Goal: Information Seeking & Learning: Learn about a topic

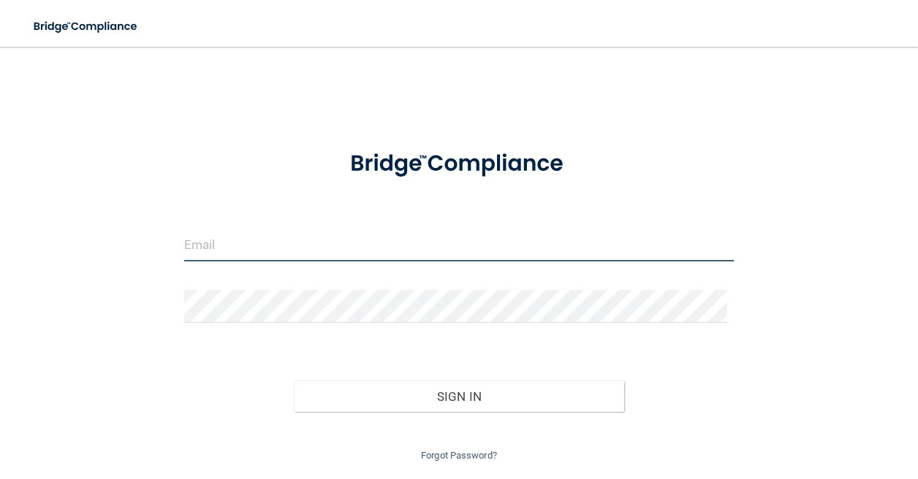
click at [210, 253] on input "email" at bounding box center [459, 245] width 550 height 33
type input "[EMAIL_ADDRESS][DOMAIN_NAME]"
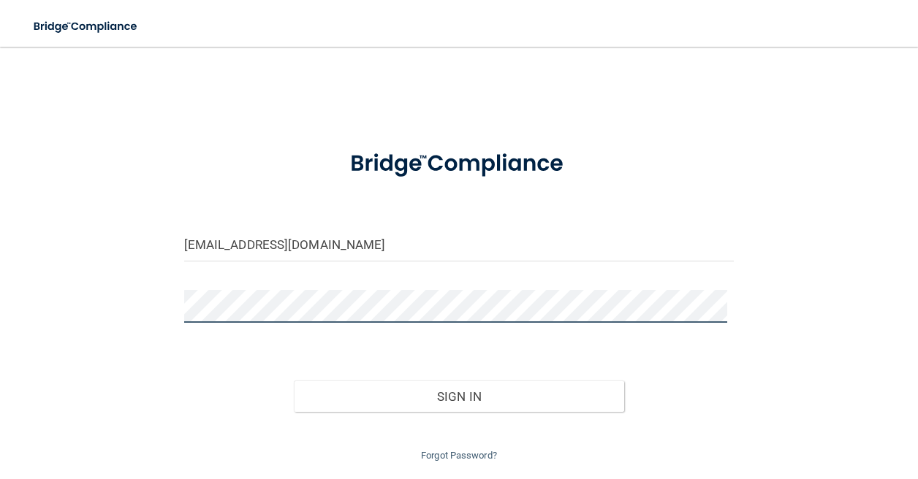
click at [294, 381] on button "Sign In" at bounding box center [459, 397] width 330 height 32
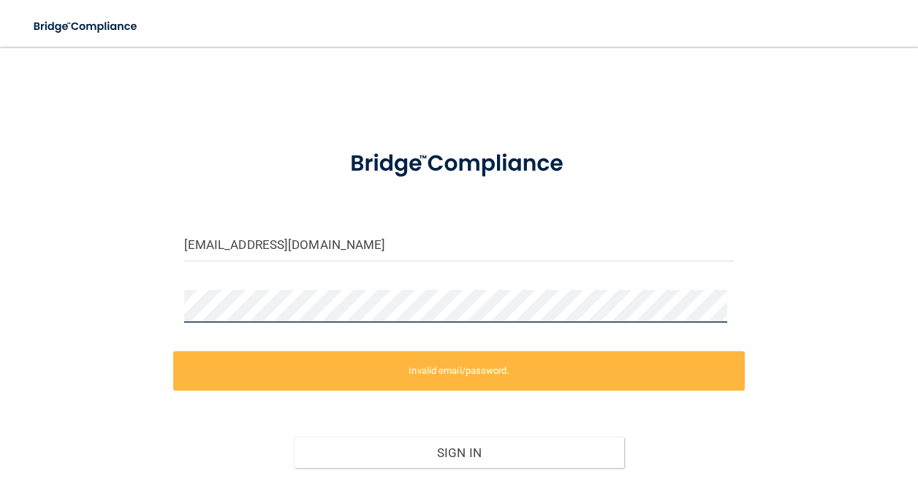
scroll to position [73, 0]
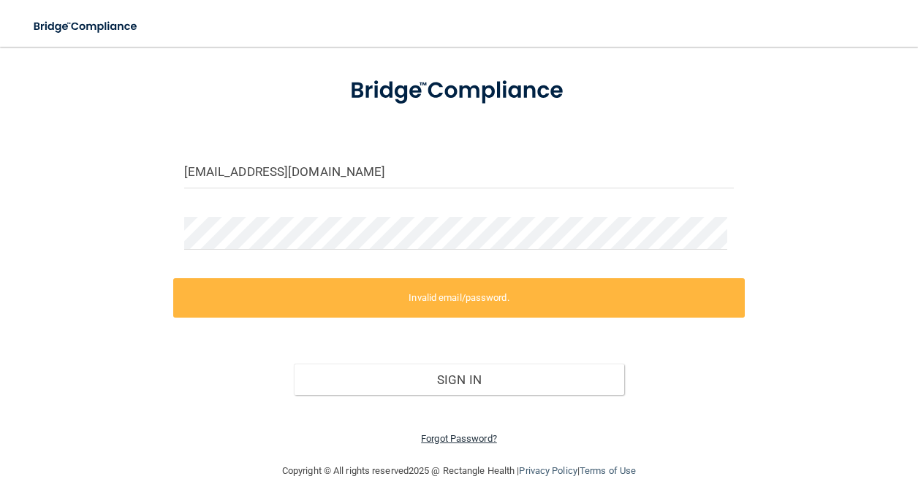
click at [425, 438] on link "Forgot Password?" at bounding box center [459, 438] width 76 height 11
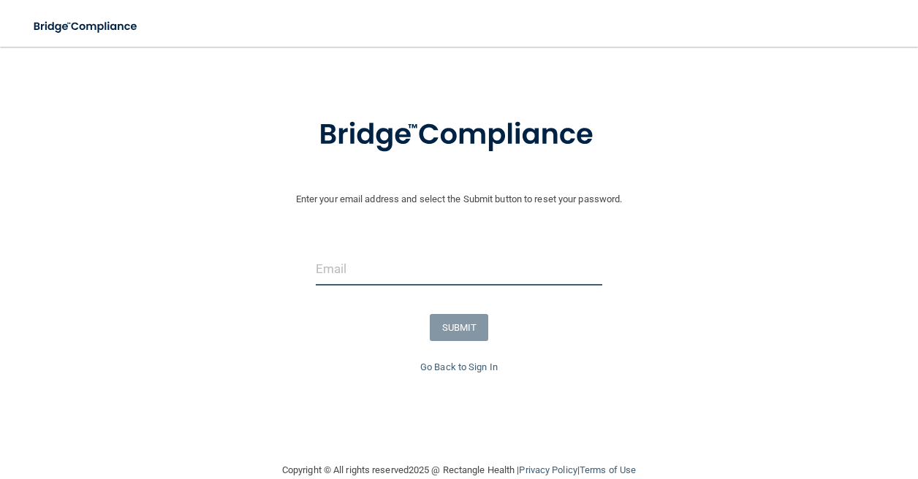
click at [393, 277] on input "email" at bounding box center [459, 269] width 287 height 33
type input "[EMAIL_ADDRESS][DOMAIN_NAME]"
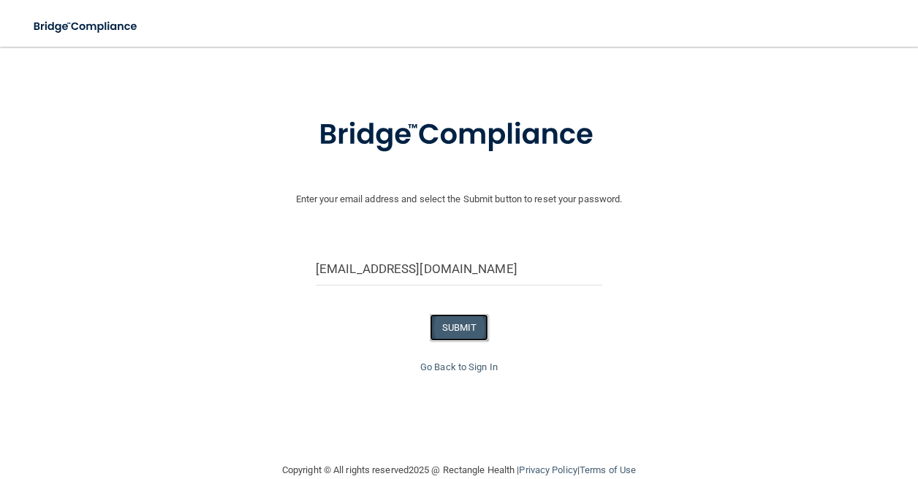
click at [464, 322] on button "SUBMIT" at bounding box center [459, 327] width 59 height 27
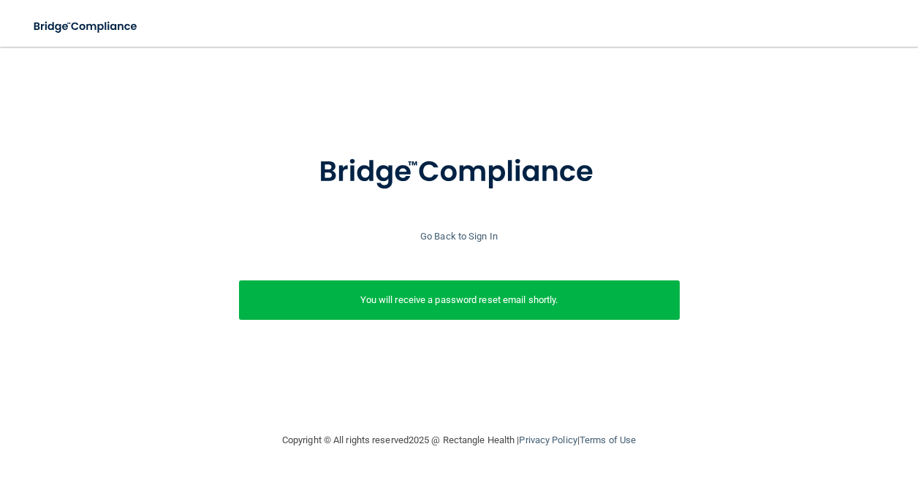
scroll to position [0, 0]
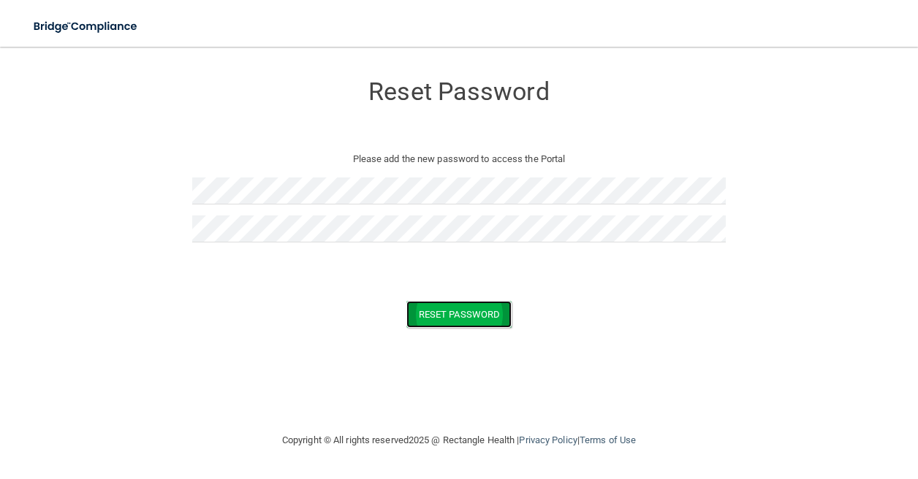
click at [453, 319] on button "Reset Password" at bounding box center [458, 314] width 105 height 27
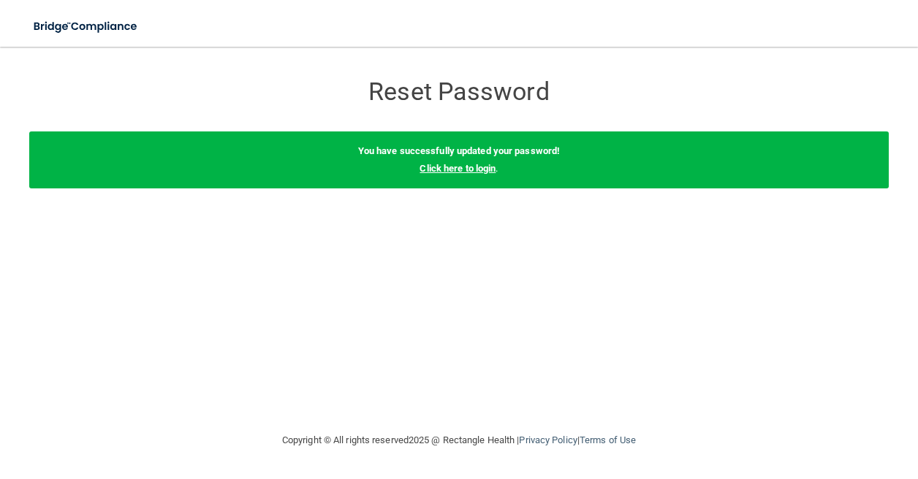
click at [449, 167] on link "Click here to login" at bounding box center [458, 168] width 76 height 11
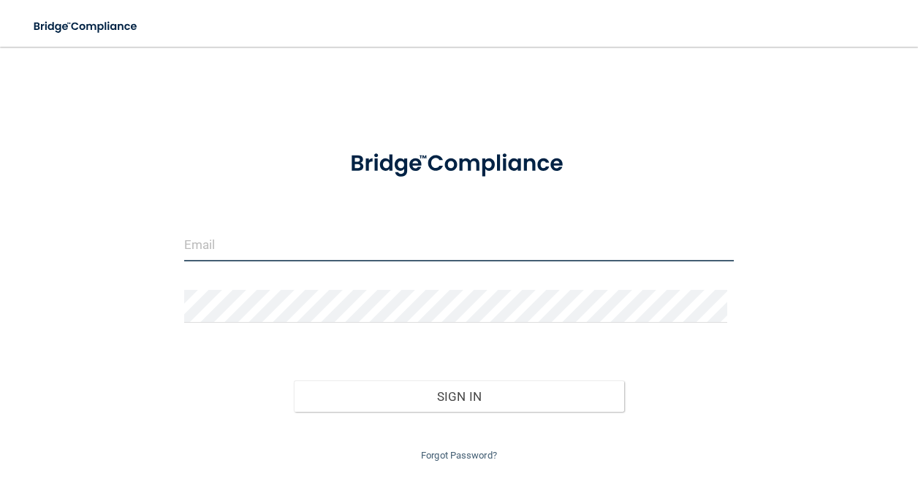
click at [225, 247] on input "email" at bounding box center [459, 245] width 550 height 33
type input "[EMAIL_ADDRESS][DOMAIN_NAME]"
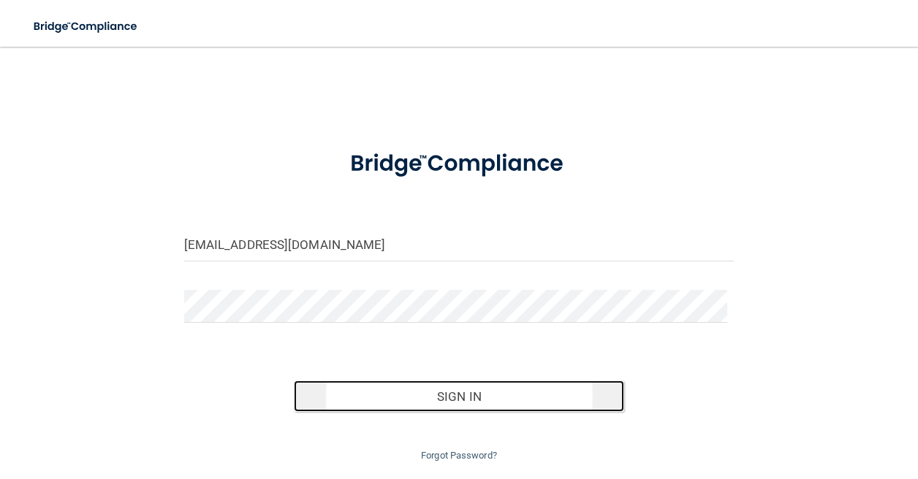
click at [425, 386] on button "Sign In" at bounding box center [459, 397] width 330 height 32
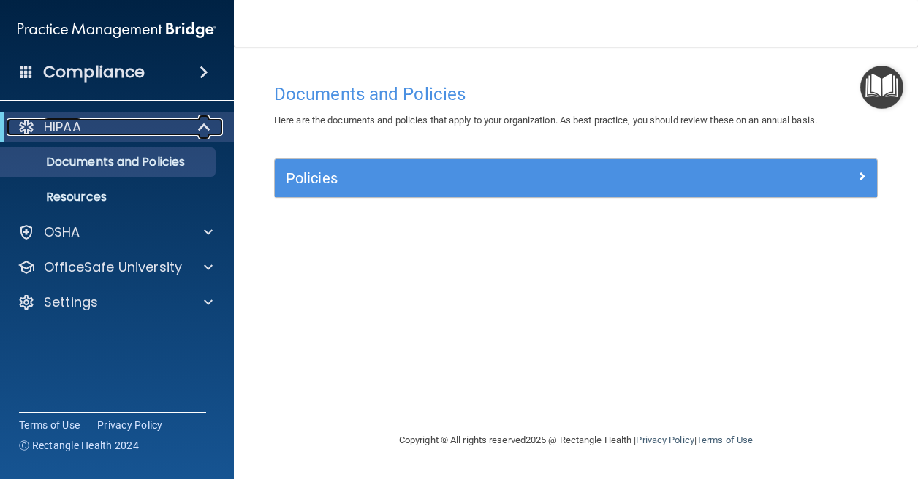
click at [203, 129] on span at bounding box center [206, 127] width 12 height 18
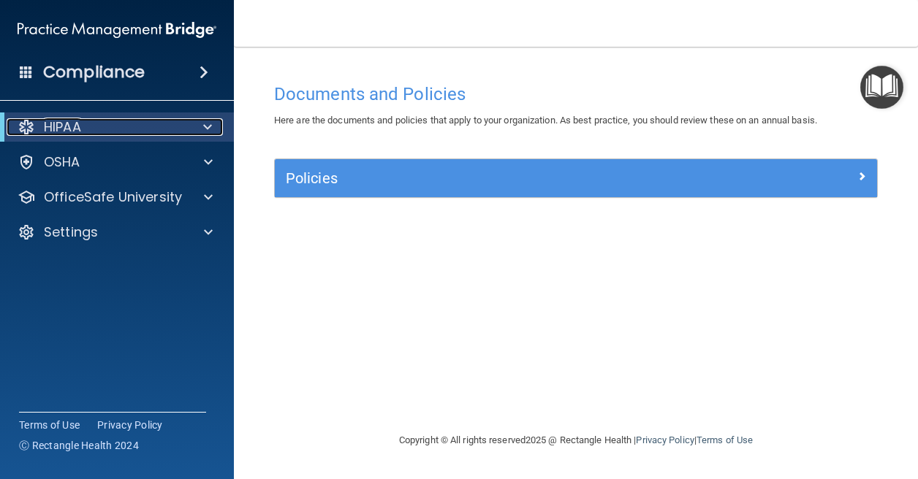
click at [203, 129] on span at bounding box center [207, 127] width 9 height 18
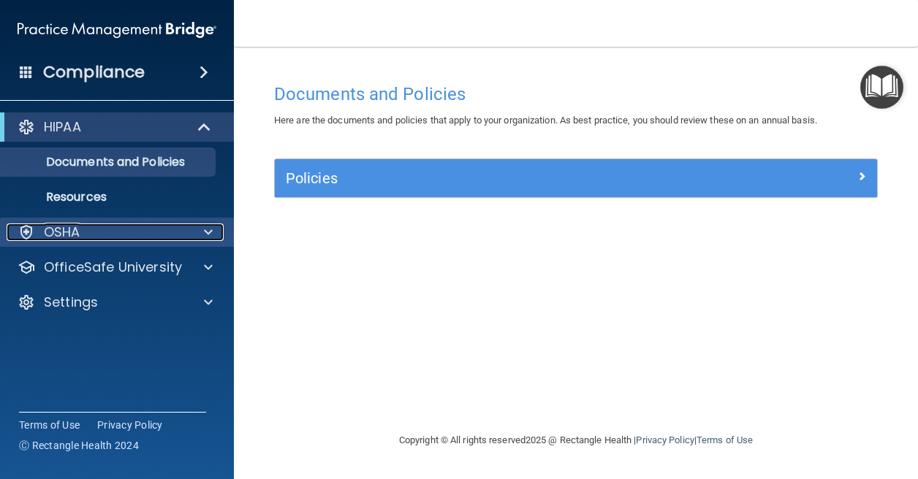
click at [206, 229] on span at bounding box center [208, 233] width 9 height 18
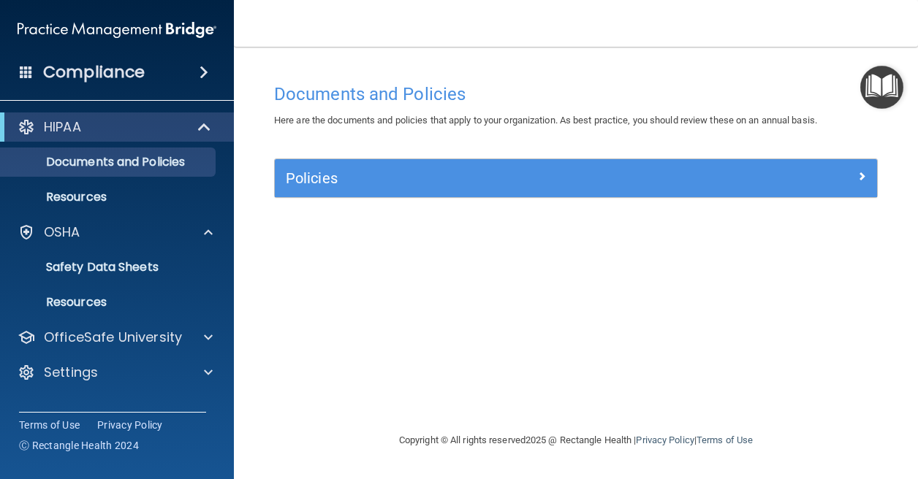
click at [200, 75] on span at bounding box center [204, 73] width 9 height 18
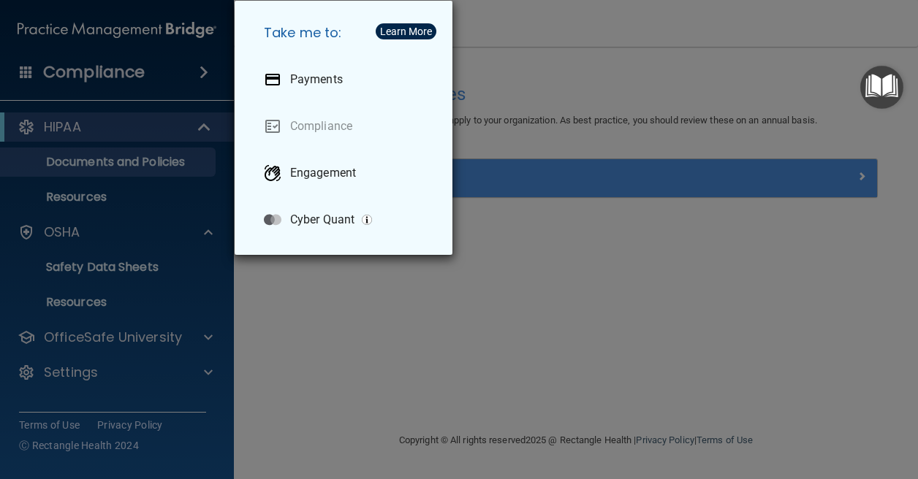
click at [227, 332] on div "Take me to: Payments Compliance Engagement Cyber Quant" at bounding box center [459, 239] width 918 height 479
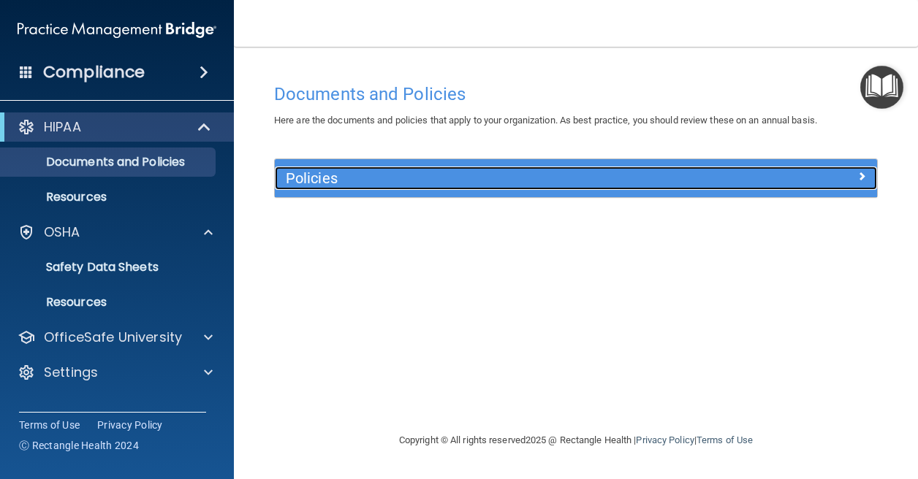
click at [846, 183] on div at bounding box center [802, 176] width 151 height 18
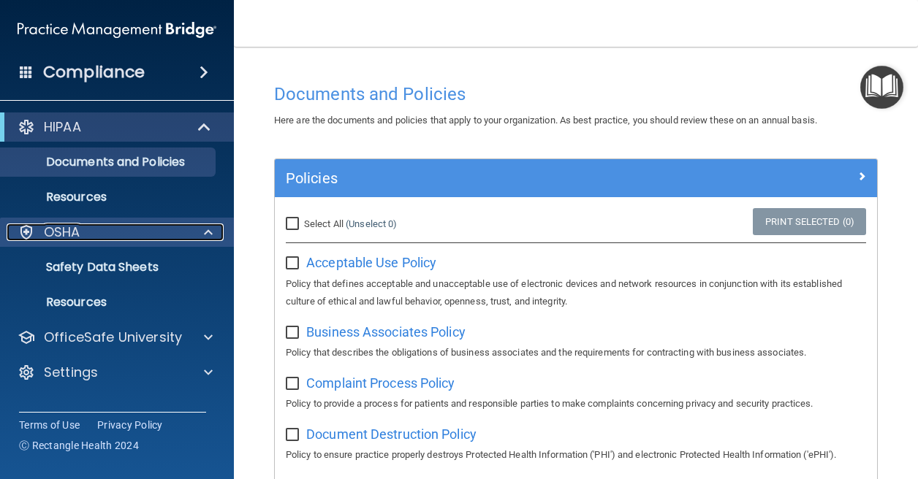
click at [54, 232] on p "OSHA" at bounding box center [62, 233] width 37 height 18
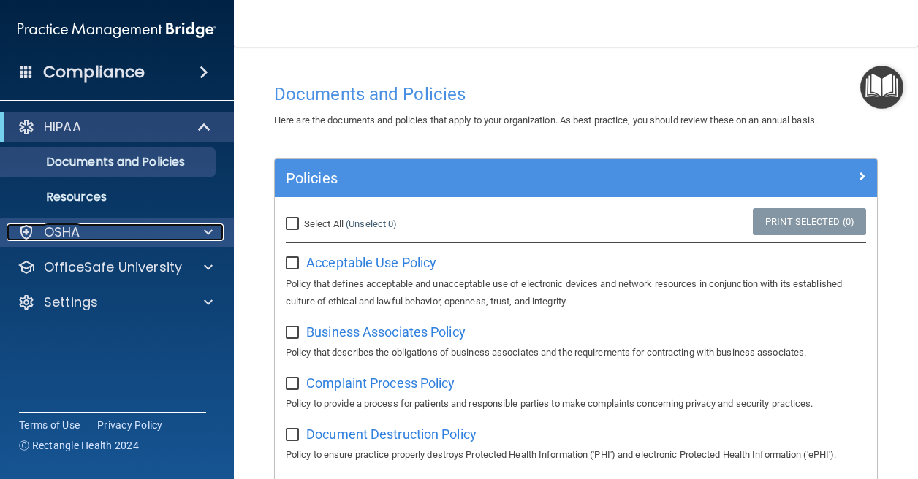
click at [54, 232] on p "OSHA" at bounding box center [62, 233] width 37 height 18
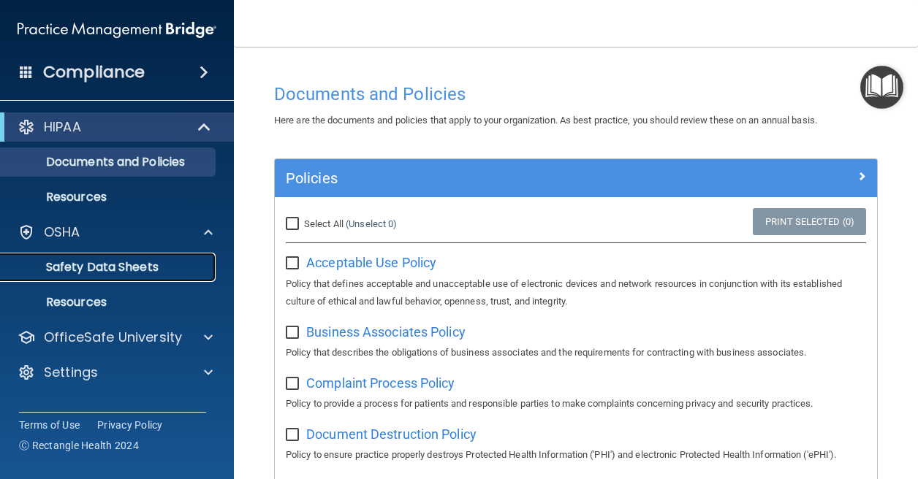
click at [98, 260] on p "Safety Data Sheets" at bounding box center [110, 267] width 200 height 15
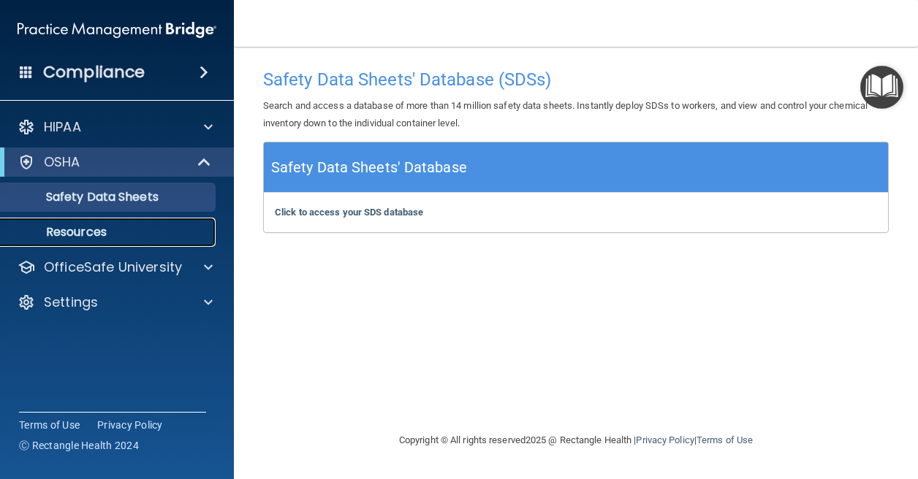
click at [77, 240] on p "Resources" at bounding box center [110, 232] width 200 height 15
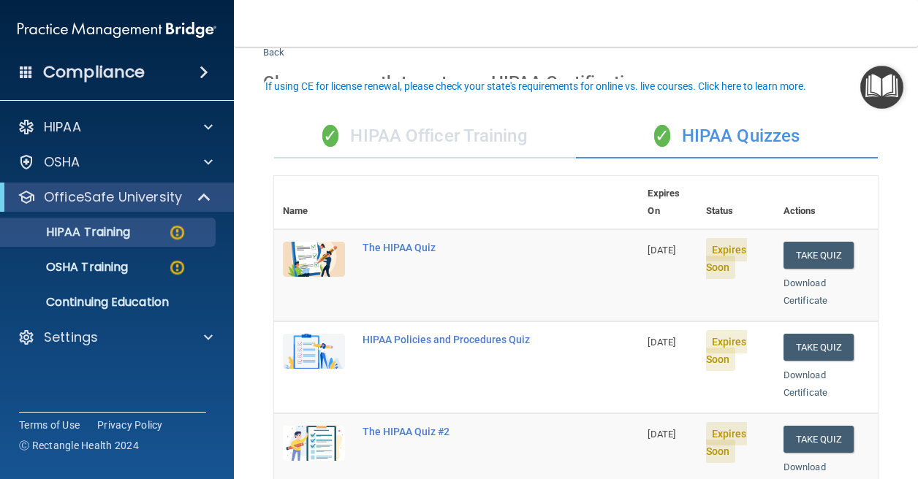
scroll to position [118, 0]
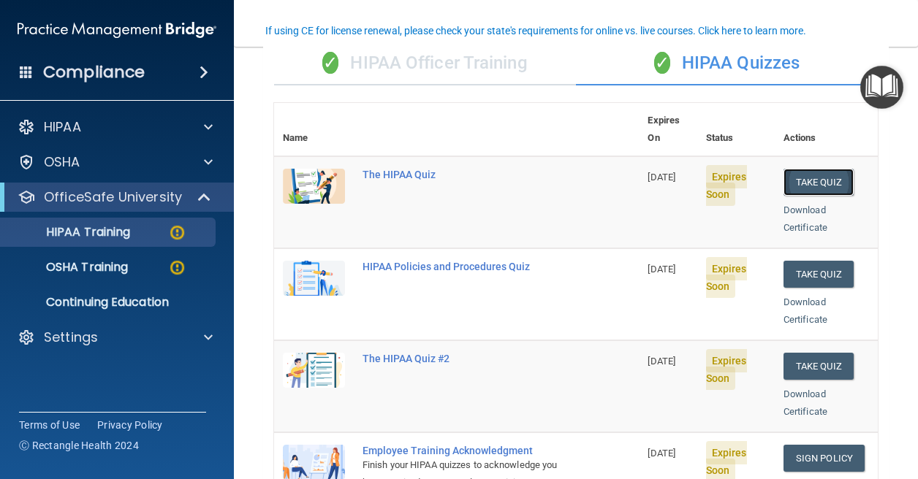
click at [815, 169] on button "Take Quiz" at bounding box center [819, 182] width 70 height 27
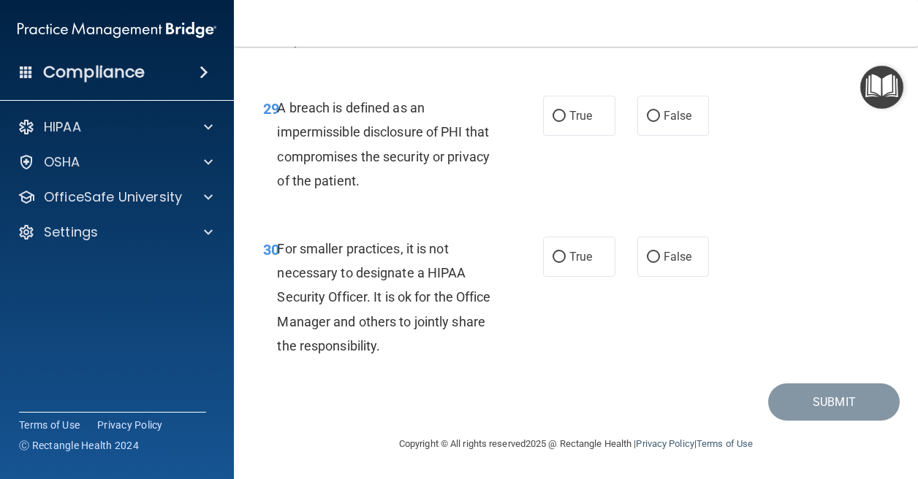
scroll to position [4331, 0]
click at [648, 264] on input "False" at bounding box center [653, 258] width 13 height 11
radio input "true"
click at [553, 123] on input "True" at bounding box center [559, 117] width 13 height 11
radio input "true"
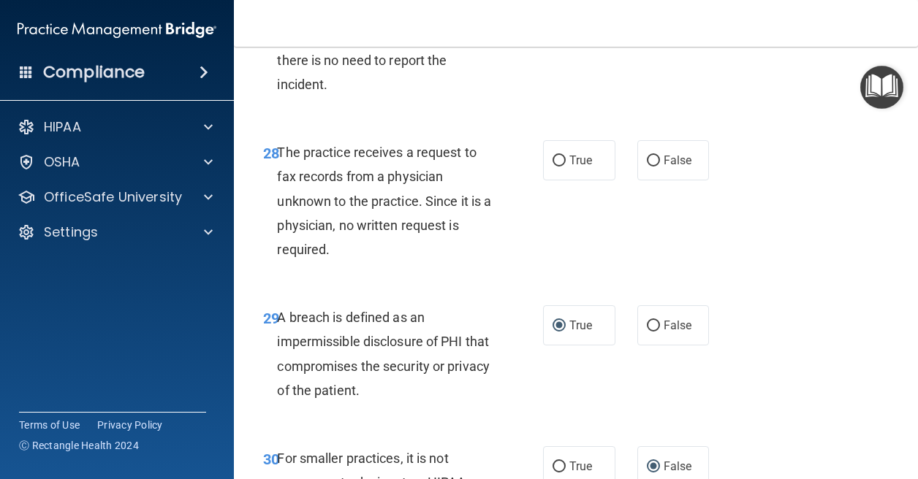
scroll to position [4111, 0]
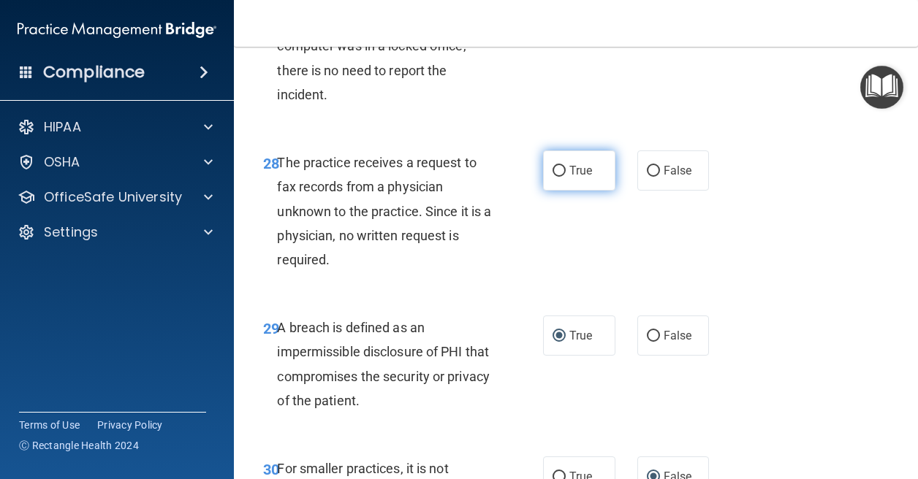
click at [564, 191] on label "True" at bounding box center [579, 171] width 72 height 40
click at [564, 177] on input "True" at bounding box center [559, 171] width 13 height 11
radio input "true"
click at [667, 12] on span "False" at bounding box center [678, 6] width 29 height 14
click at [660, 12] on input "False" at bounding box center [653, 6] width 13 height 11
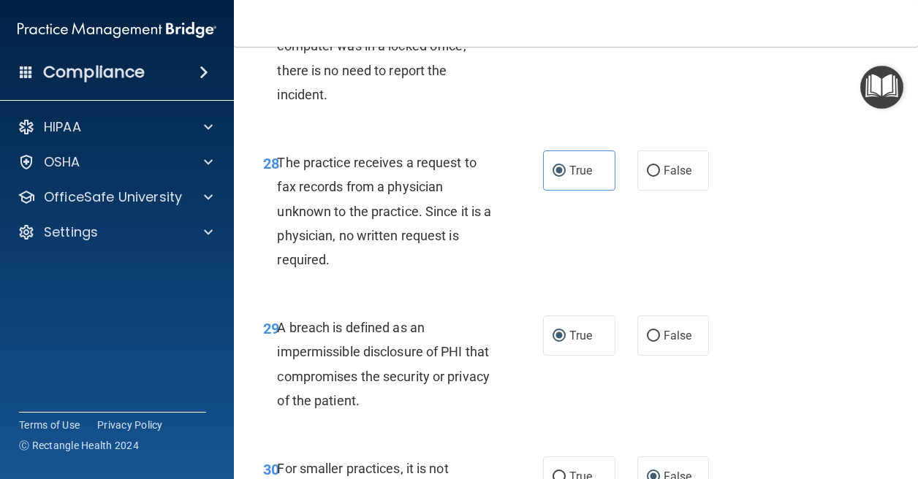
radio input "true"
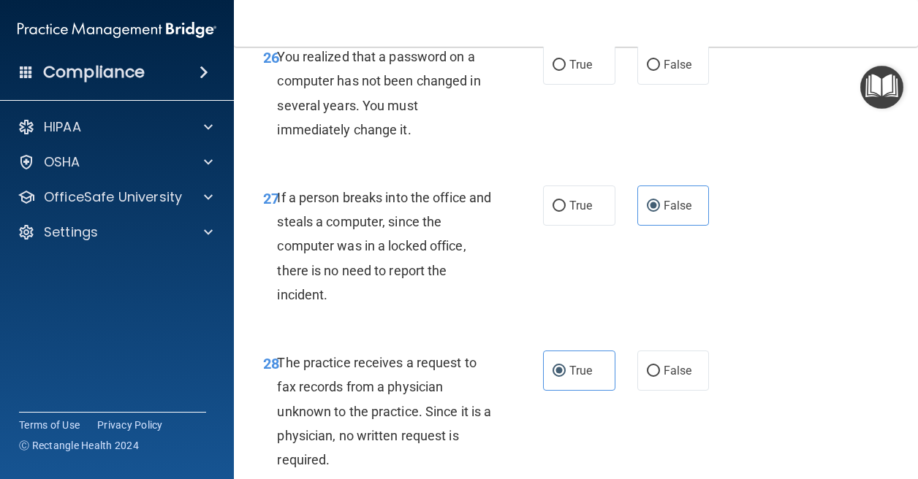
scroll to position [3892, 0]
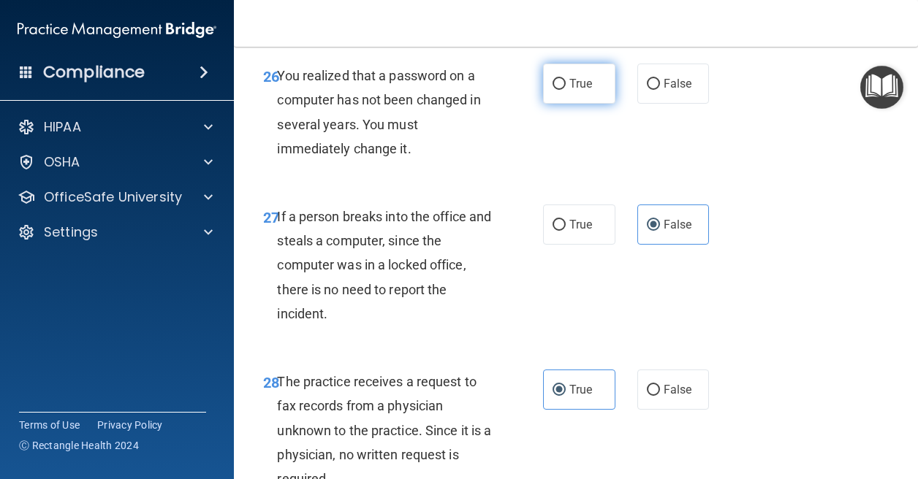
click at [579, 91] on span "True" at bounding box center [580, 84] width 23 height 14
click at [566, 90] on input "True" at bounding box center [559, 84] width 13 height 11
radio input "true"
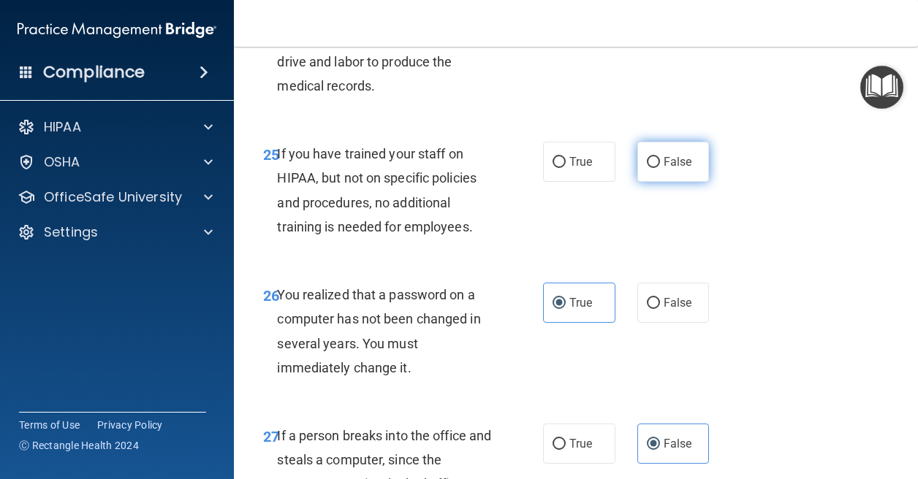
click at [664, 169] on span "False" at bounding box center [678, 162] width 29 height 14
click at [660, 168] on input "False" at bounding box center [653, 162] width 13 height 11
radio input "true"
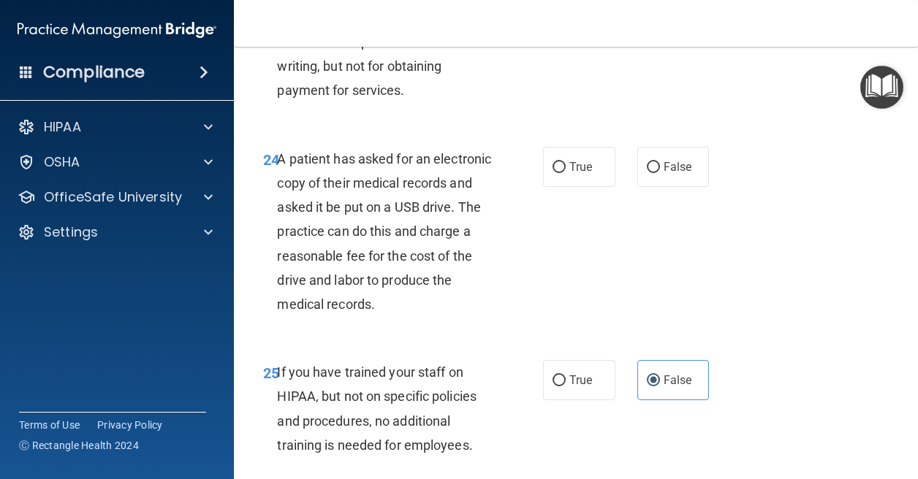
scroll to position [3454, 0]
click at [664, 175] on span "False" at bounding box center [678, 168] width 29 height 14
click at [658, 174] on input "False" at bounding box center [653, 168] width 13 height 11
radio input "true"
click at [592, 188] on label "True" at bounding box center [579, 168] width 72 height 40
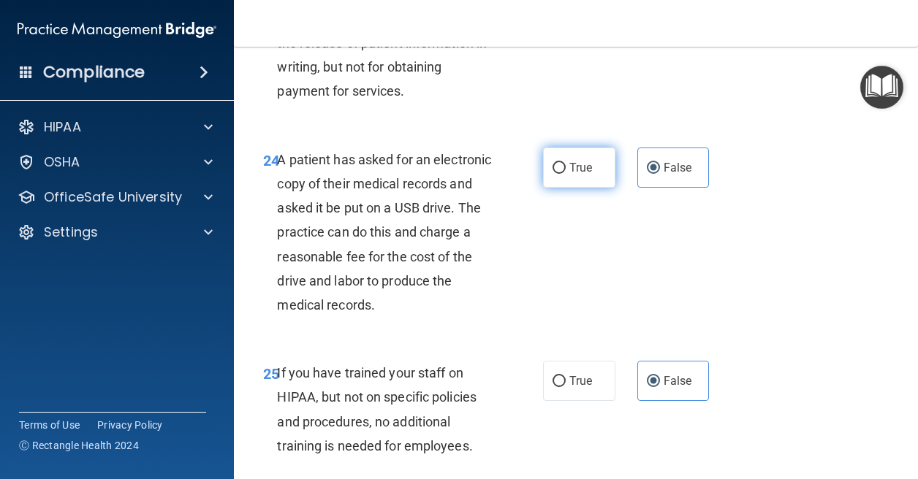
click at [566, 174] on input "True" at bounding box center [559, 168] width 13 height 11
radio input "true"
radio input "false"
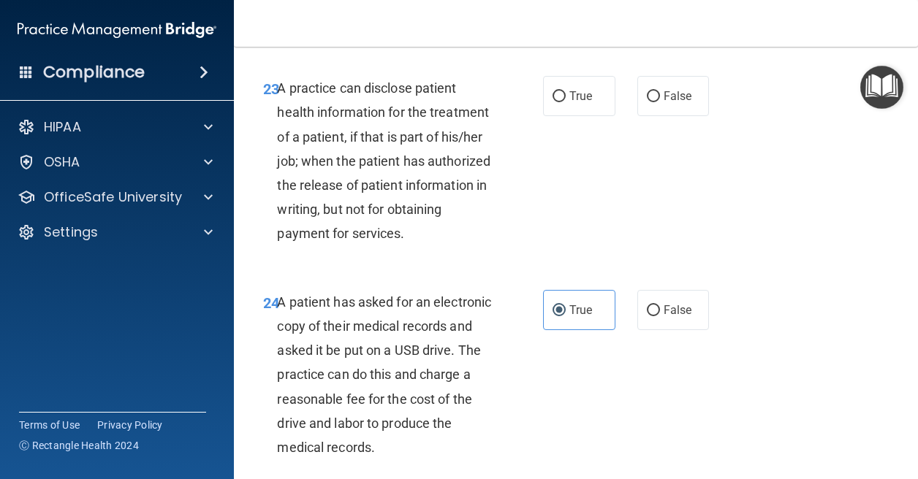
scroll to position [3307, 0]
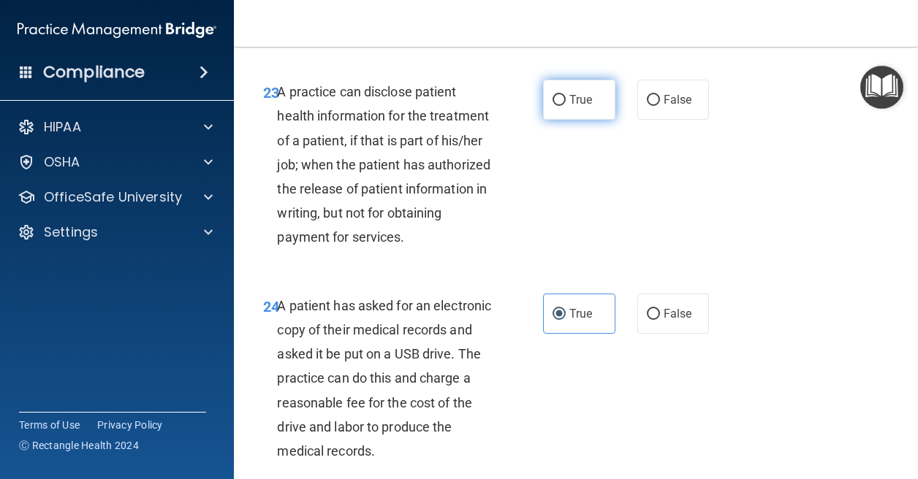
click at [567, 120] on label "True" at bounding box center [579, 100] width 72 height 40
click at [566, 106] on input "True" at bounding box center [559, 100] width 13 height 11
radio input "true"
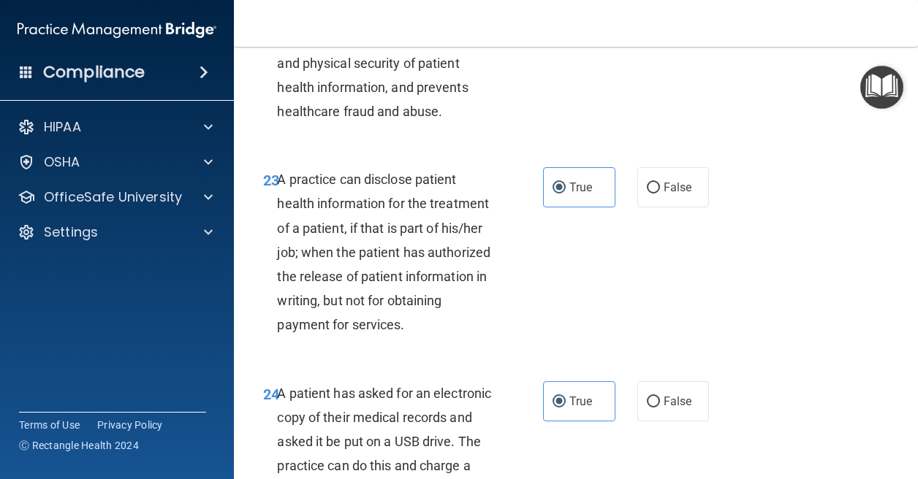
scroll to position [3088, 0]
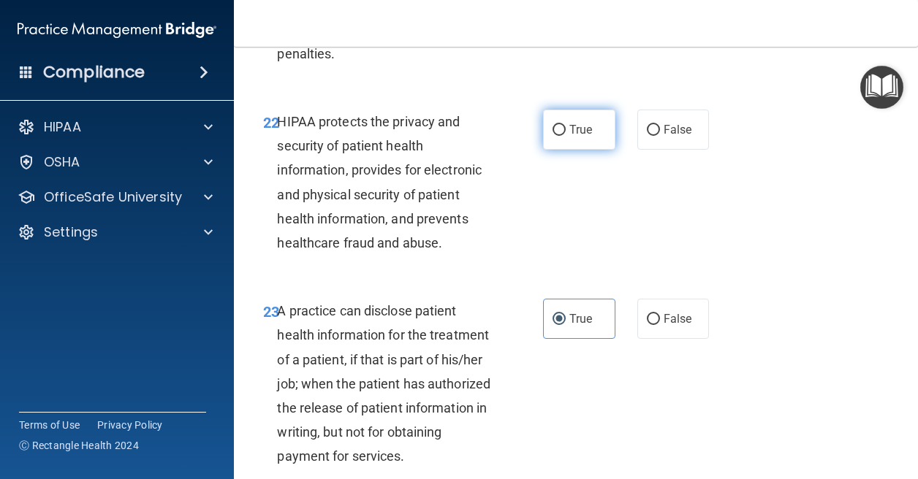
click at [586, 137] on span "True" at bounding box center [580, 130] width 23 height 14
click at [566, 136] on input "True" at bounding box center [559, 130] width 13 height 11
radio input "true"
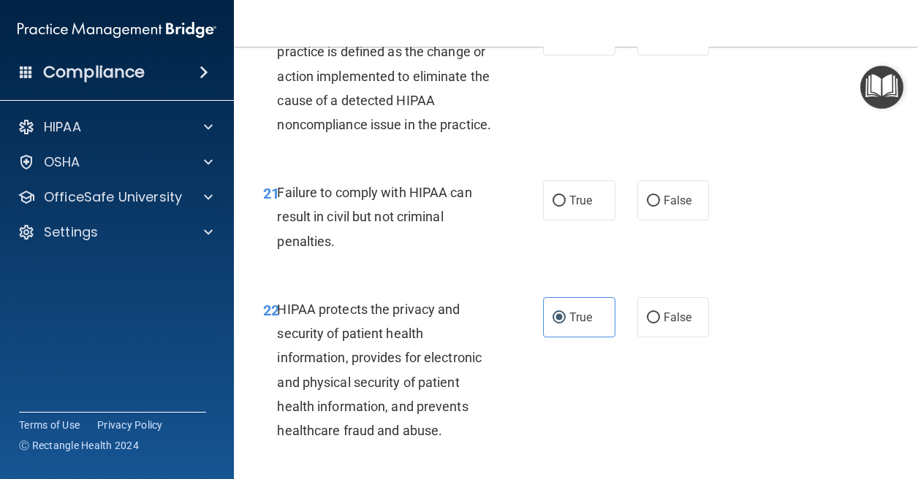
scroll to position [2869, 0]
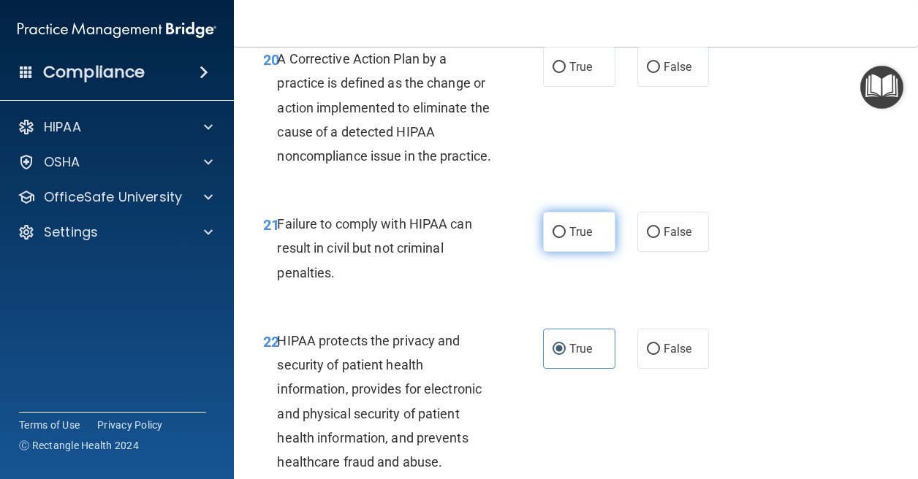
click at [597, 252] on label "True" at bounding box center [579, 232] width 72 height 40
click at [566, 238] on input "True" at bounding box center [559, 232] width 13 height 11
radio input "true"
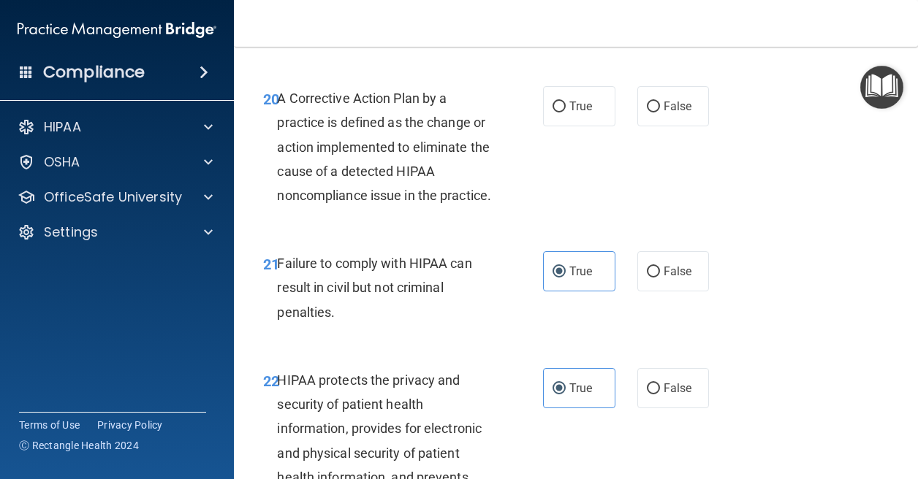
scroll to position [2796, 0]
